Goal: Transaction & Acquisition: Book appointment/travel/reservation

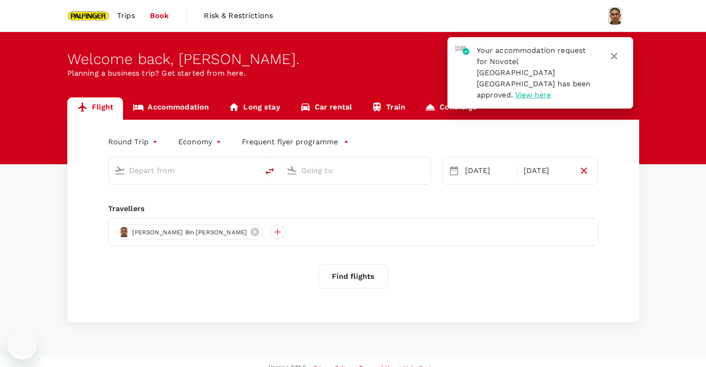
type input "premium-economy"
type input "Singapore Changi (SIN)"
type input "Munich (MUC)"
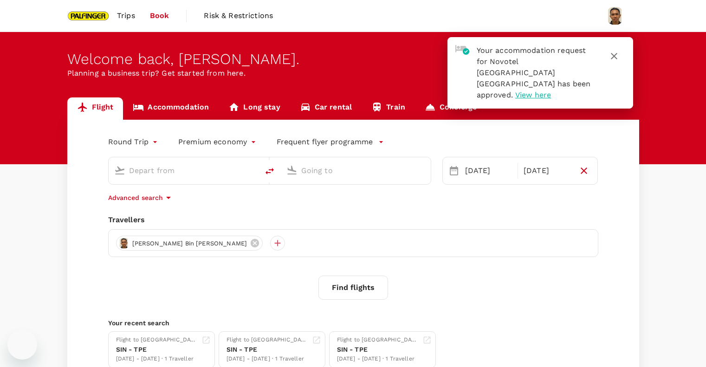
type input "Singapore Changi (SIN)"
type input "Munich (MUC)"
click at [613, 58] on icon "button" at bounding box center [613, 56] width 11 height 11
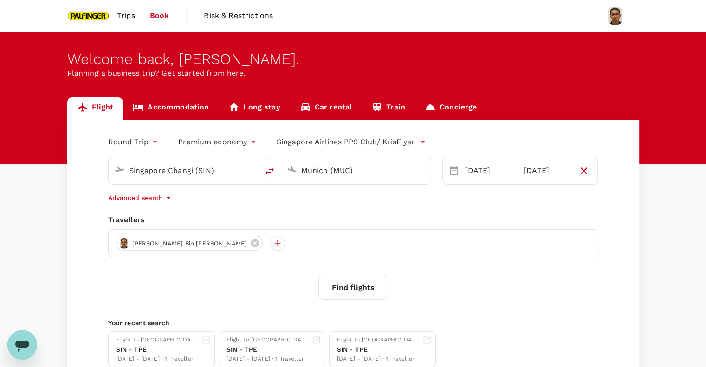
click at [123, 17] on span "Trips" at bounding box center [126, 15] width 18 height 11
